Goal: Book appointment/travel/reservation

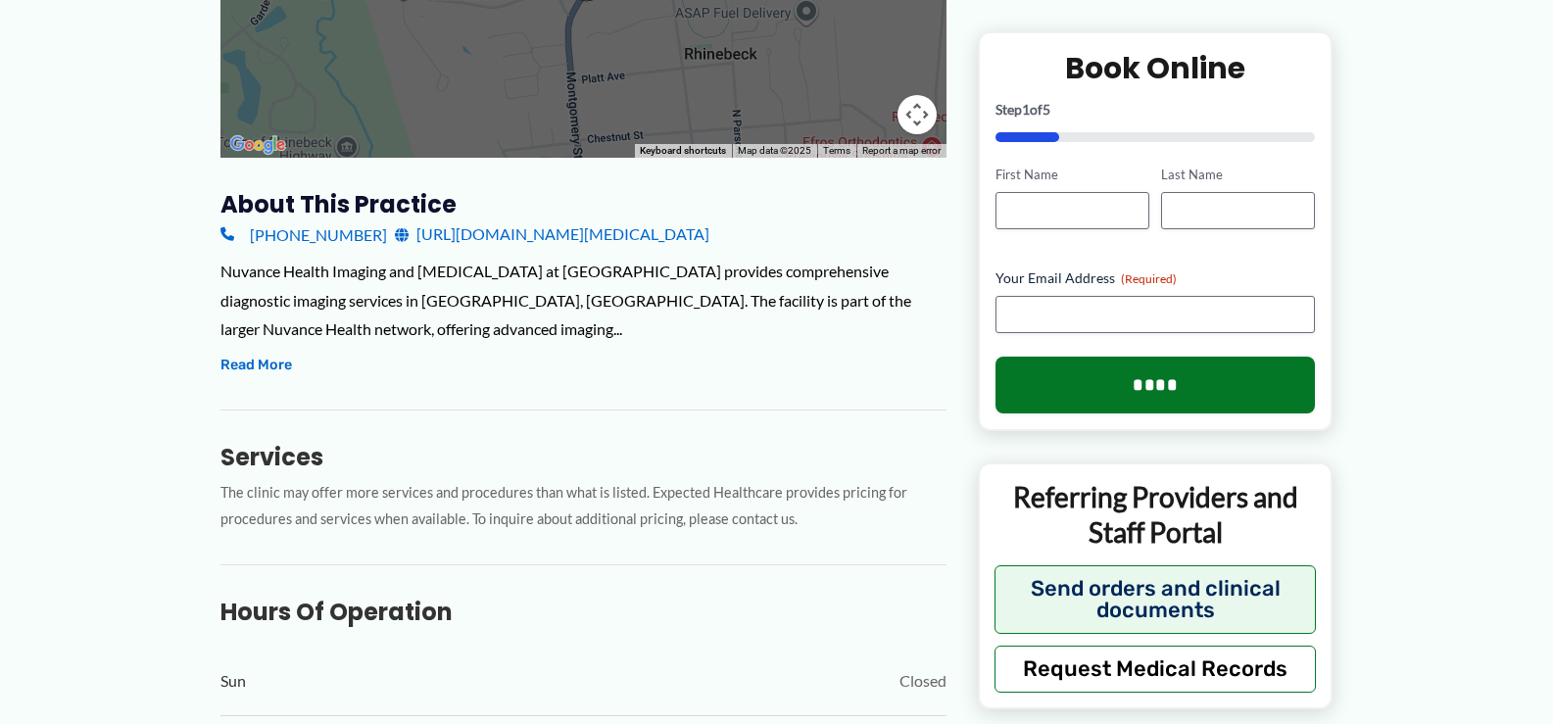
scroll to position [305, 0]
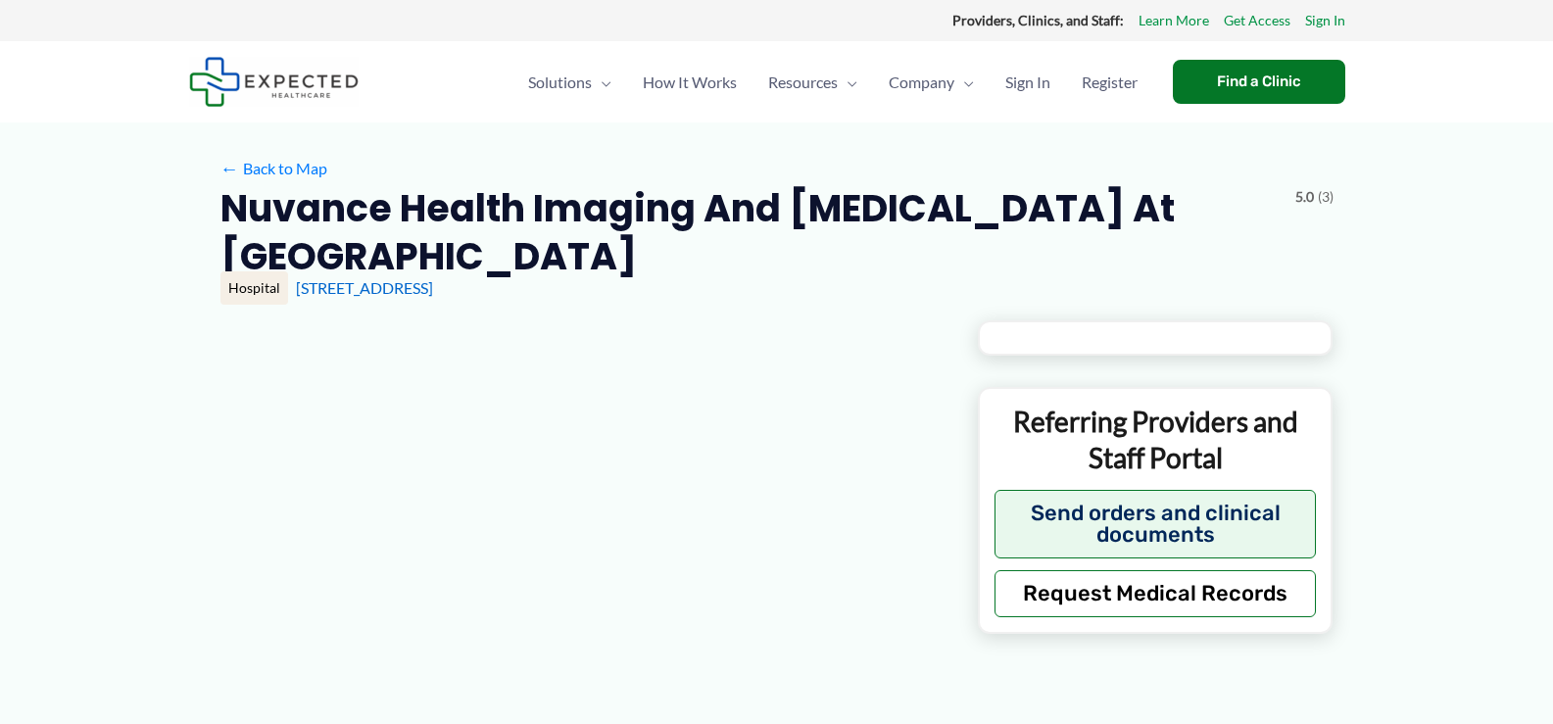
type input "**********"
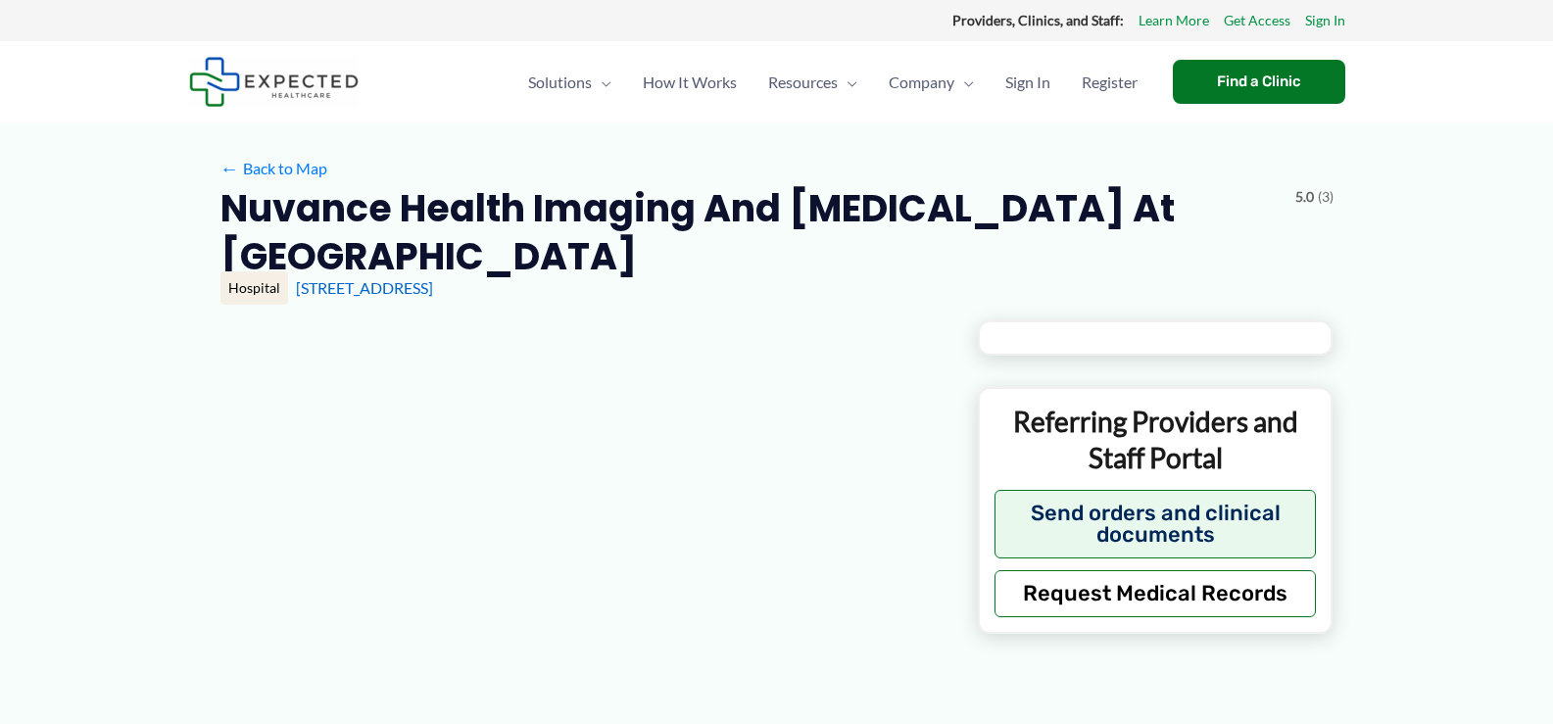
type input "**********"
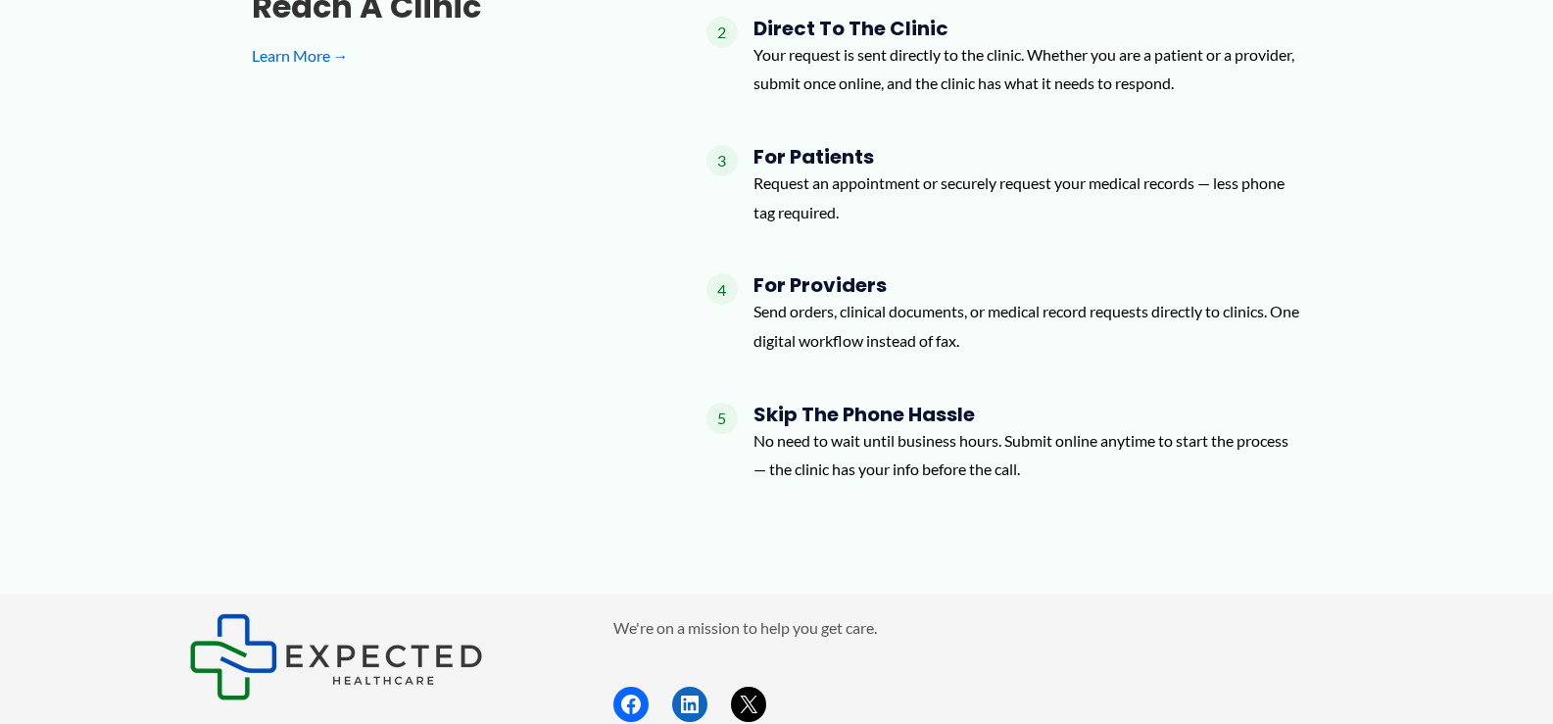
scroll to position [2068, 0]
